Goal: Task Accomplishment & Management: Use online tool/utility

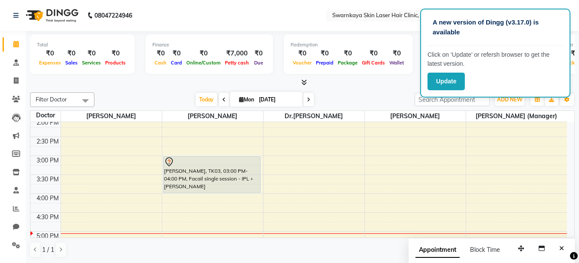
scroll to position [172, 0]
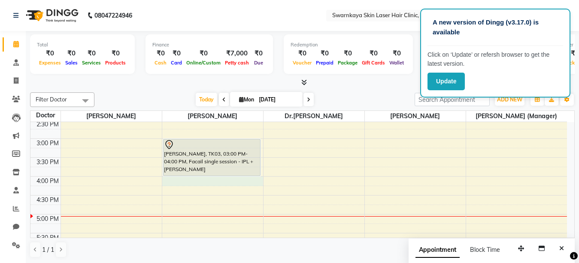
click at [242, 180] on div "10:00 AM 10:30 AM 11:00 AM 11:30 AM 12:00 PM 12:30 PM 1:00 PM 1:30 PM 2:00 PM 2…" at bounding box center [298, 157] width 537 height 415
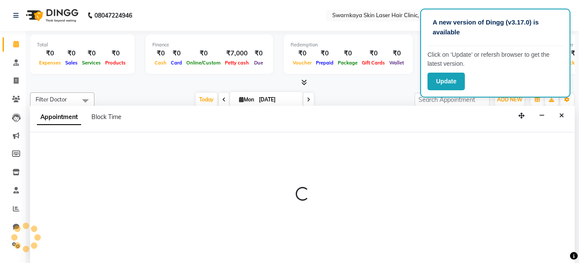
click at [242, 180] on div at bounding box center [302, 197] width 545 height 131
select select "83968"
select select "tentative"
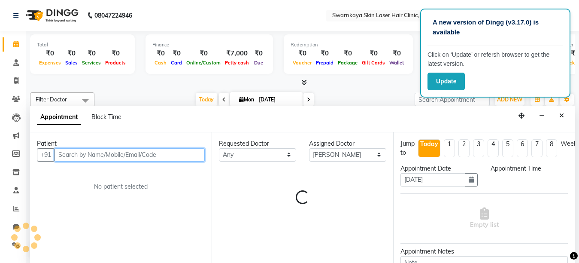
select select "960"
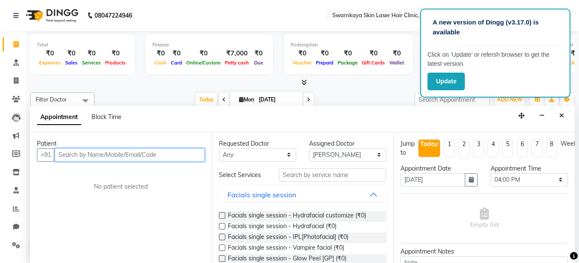
scroll to position [0, 0]
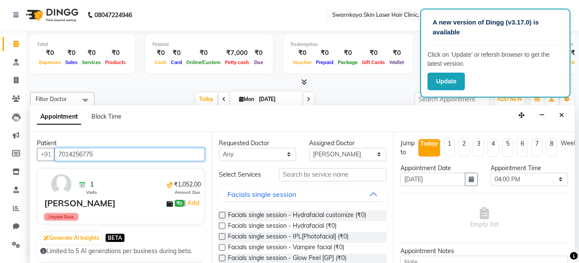
type input "7014256775"
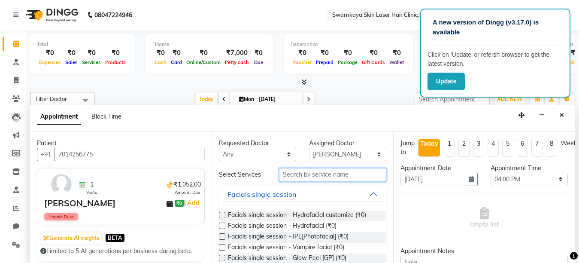
click at [295, 173] on input "text" at bounding box center [332, 174] width 107 height 13
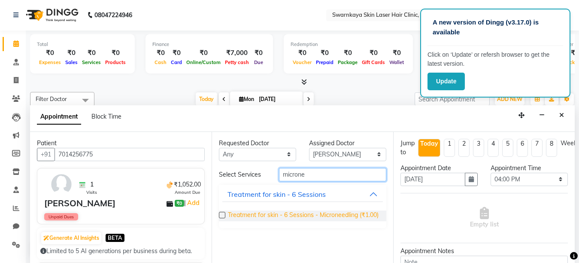
type input "microne"
click at [298, 214] on span "Treatment for skin - 6 Sessions - Microneedling (₹1.00)" at bounding box center [303, 215] width 151 height 11
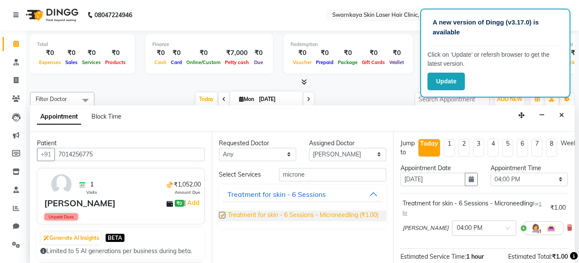
checkbox input "false"
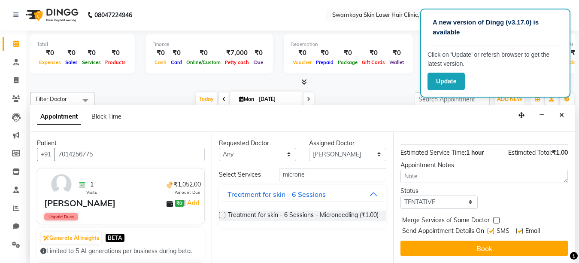
scroll to position [108, 0]
click at [521, 228] on label at bounding box center [520, 231] width 6 height 6
click at [521, 229] on input "checkbox" at bounding box center [520, 232] width 6 height 6
checkbox input "false"
click at [491, 229] on label at bounding box center [491, 231] width 6 height 6
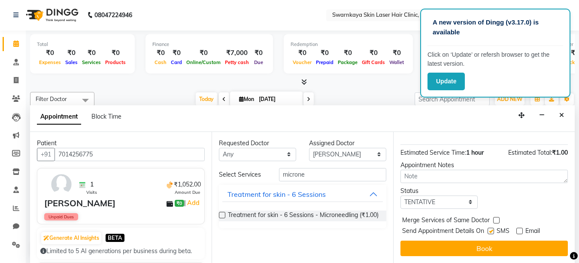
click at [491, 229] on input "checkbox" at bounding box center [491, 232] width 6 height 6
checkbox input "false"
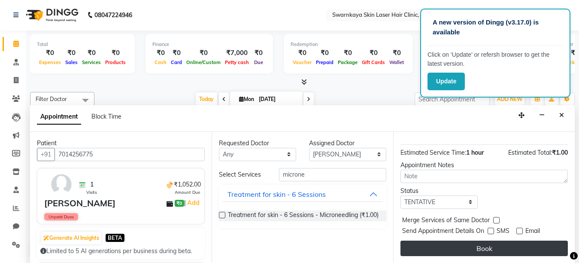
click at [485, 243] on button "Book" at bounding box center [485, 248] width 168 height 15
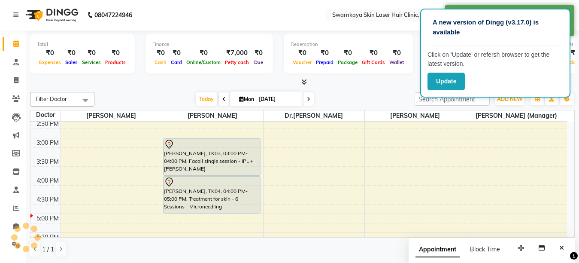
scroll to position [0, 0]
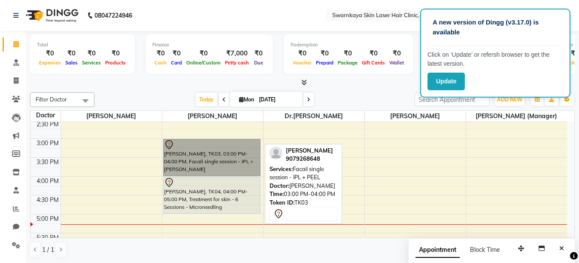
drag, startPoint x: 213, startPoint y: 145, endPoint x: 220, endPoint y: 110, distance: 36.0
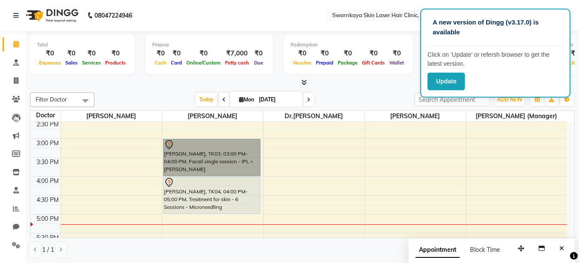
drag, startPoint x: 220, startPoint y: 110, endPoint x: 185, endPoint y: 152, distance: 54.8
click at [185, 152] on link "[PERSON_NAME], TK03, 03:00 PM-04:00 PM, Facail single session - IPL + [PERSON_N…" at bounding box center [212, 157] width 98 height 37
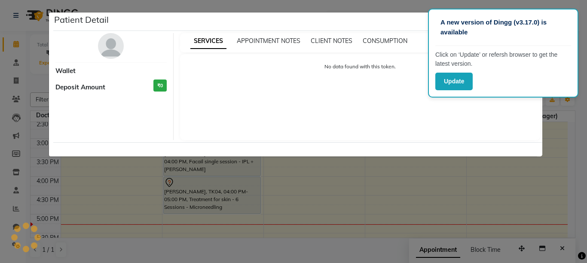
click at [185, 140] on div "SERVICES APPOINTMENT NOTES CLIENT NOTES CONSUMPTION No data found with this tok…" at bounding box center [360, 86] width 373 height 107
select select "7"
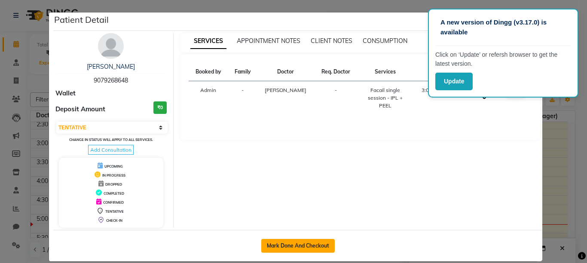
click at [278, 247] on button "Mark Done And Checkout" at bounding box center [297, 246] width 73 height 14
select select "service"
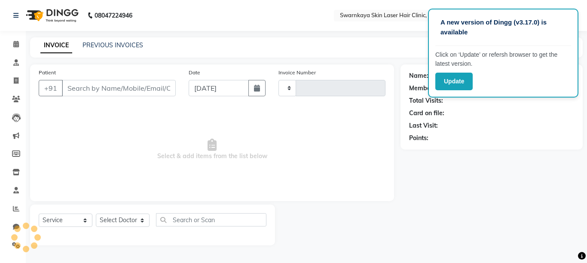
type input "0051"
select select "8513"
type input "9079268648"
select select "83968"
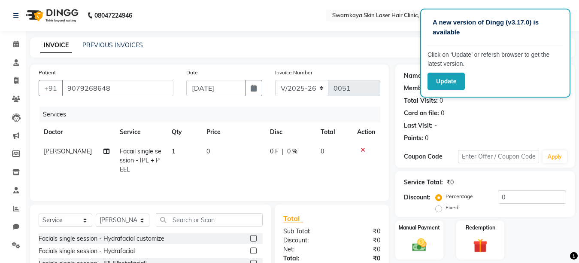
click at [207, 151] on span "0" at bounding box center [208, 151] width 3 height 8
select select "83968"
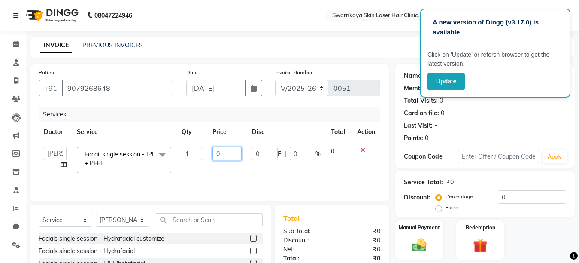
click at [221, 153] on input "0" at bounding box center [227, 153] width 29 height 13
type input "500"
click at [410, 241] on img at bounding box center [420, 244] width 24 height 17
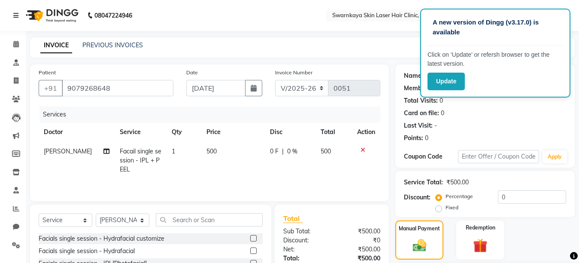
scroll to position [82, 0]
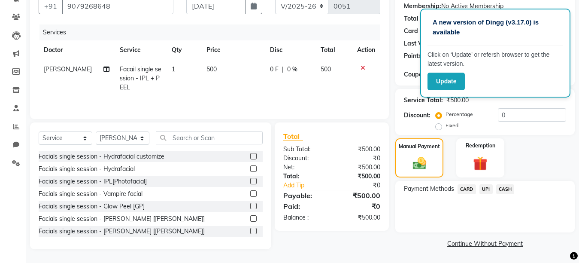
click at [503, 189] on span "CASH" at bounding box center [506, 189] width 18 height 10
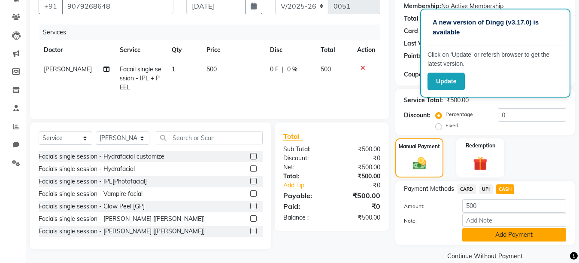
click at [491, 231] on button "Add Payment" at bounding box center [515, 234] width 104 height 13
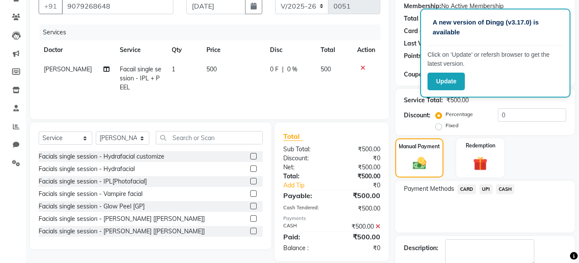
scroll to position [131, 0]
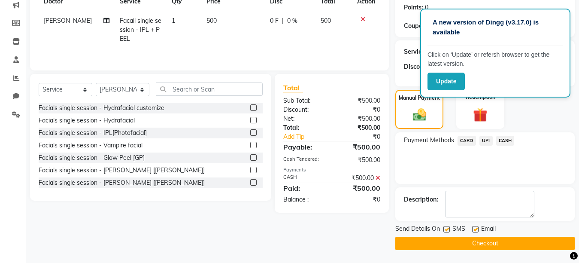
click at [475, 228] on label at bounding box center [475, 229] width 6 height 6
click at [475, 228] on input "checkbox" at bounding box center [475, 230] width 6 height 6
checkbox input "false"
click at [445, 229] on label at bounding box center [447, 229] width 6 height 6
click at [445, 229] on input "checkbox" at bounding box center [447, 230] width 6 height 6
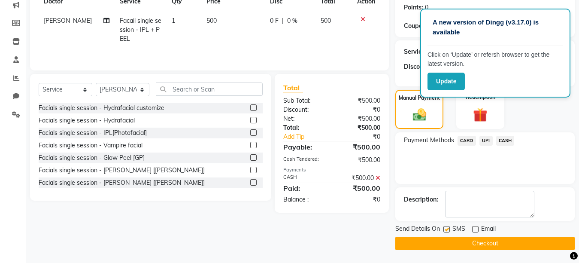
checkbox input "false"
click at [451, 198] on textarea at bounding box center [489, 204] width 89 height 27
type textarea "^)))"
click at [455, 239] on button "Checkout" at bounding box center [486, 243] width 180 height 13
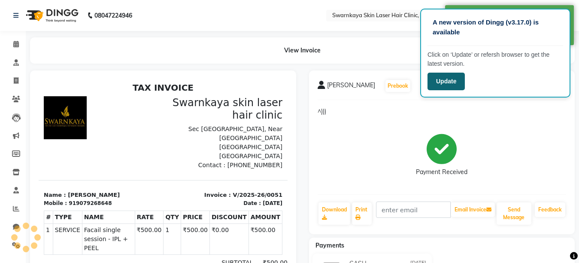
click at [443, 79] on button "Update" at bounding box center [446, 82] width 37 height 18
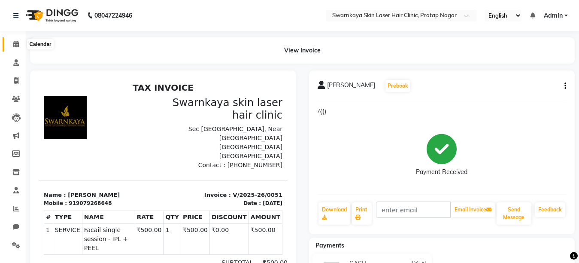
click at [13, 43] on icon at bounding box center [16, 44] width 6 height 6
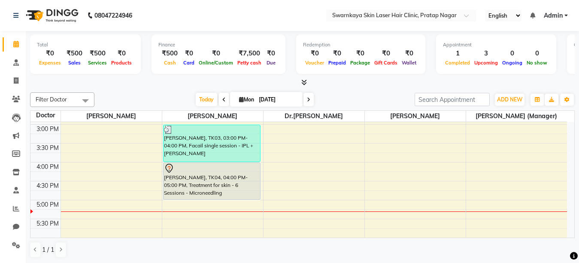
scroll to position [189, 0]
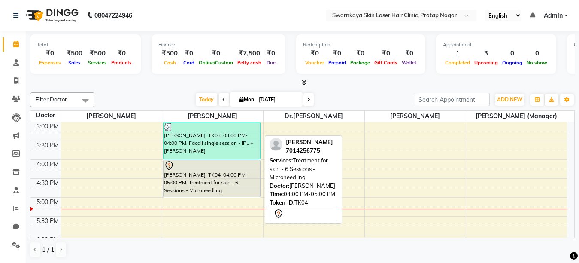
click at [224, 184] on div "[PERSON_NAME], TK04, 04:00 PM-05:00 PM, Treatment for skin - 6 Sessions - Micro…" at bounding box center [212, 178] width 97 height 37
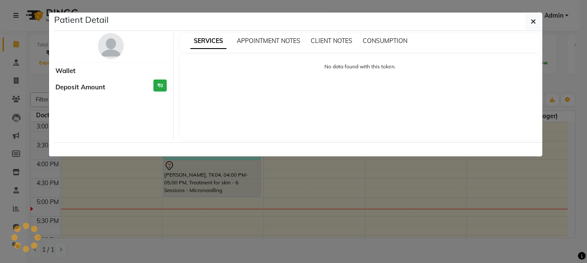
select select "7"
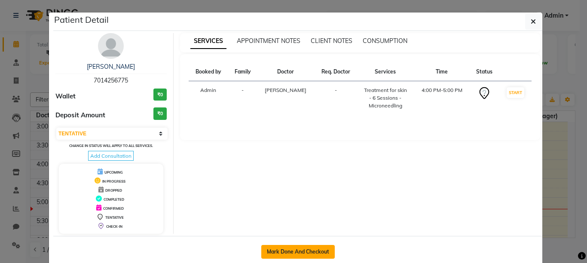
click at [296, 250] on button "Mark Done And Checkout" at bounding box center [297, 252] width 73 height 14
select select "service"
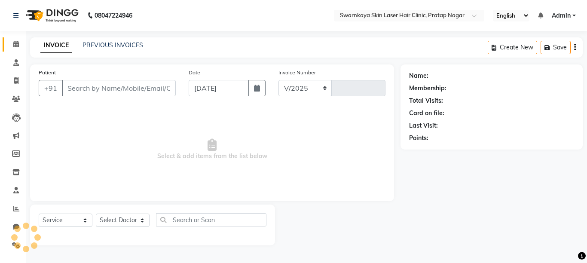
select select "8513"
type input "0052"
type input "7014256775"
select select "83968"
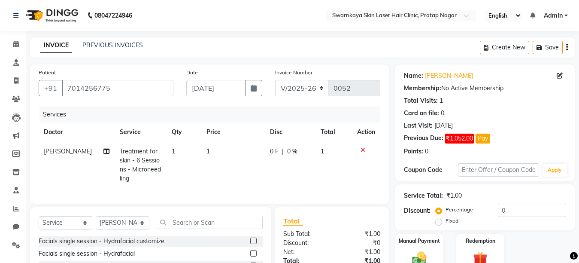
click at [207, 152] on span "1" at bounding box center [208, 151] width 3 height 8
select select "83968"
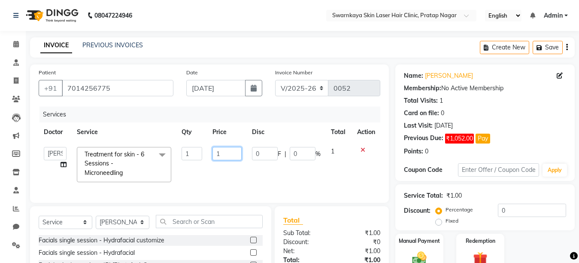
click at [222, 151] on input "1" at bounding box center [227, 153] width 29 height 13
type input "500"
click at [423, 255] on img at bounding box center [420, 258] width 24 height 17
